Goal: Find contact information: Find contact information

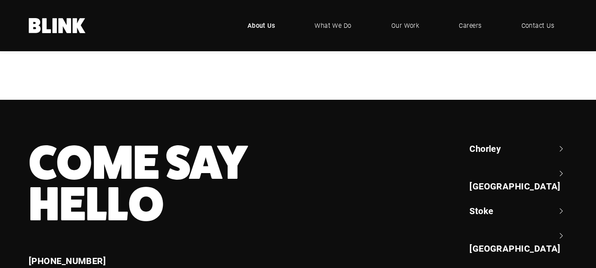
scroll to position [2032, 0]
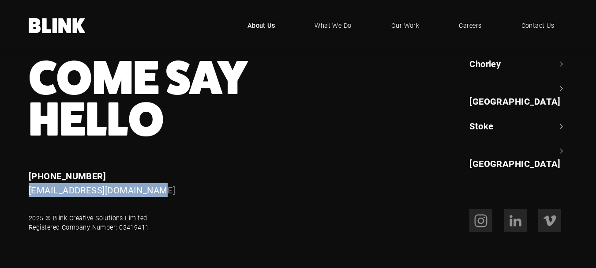
drag, startPoint x: 155, startPoint y: 185, endPoint x: 26, endPoint y: 182, distance: 128.8
click at [26, 182] on div "Enquiries [PHONE_NUMBER] [EMAIL_ADDRESS][DOMAIN_NAME]" at bounding box center [181, 183] width 330 height 28
copy link "[EMAIL_ADDRESS][DOMAIN_NAME]"
click at [260, 23] on span "About Us" at bounding box center [261, 26] width 28 height 10
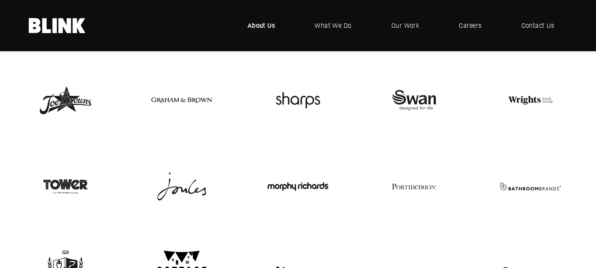
scroll to position [1808, 0]
